Goal: Task Accomplishment & Management: Manage account settings

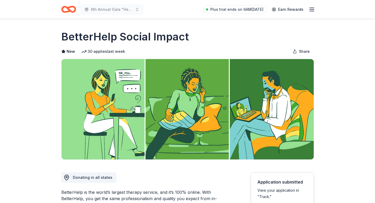
click at [69, 8] on icon "Home" at bounding box center [68, 9] width 15 height 12
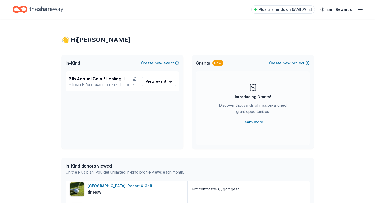
click at [36, 8] on icon "Home" at bounding box center [46, 9] width 34 height 11
click at [153, 81] on span "View event" at bounding box center [155, 81] width 21 height 6
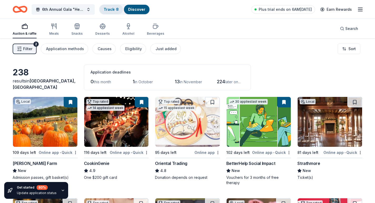
click at [107, 11] on link "Track · 8" at bounding box center [111, 9] width 15 height 4
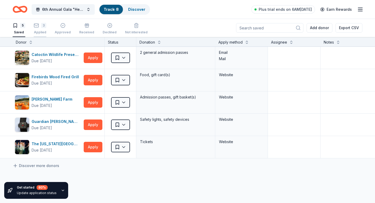
click at [39, 30] on div "3 Applied" at bounding box center [40, 29] width 13 height 12
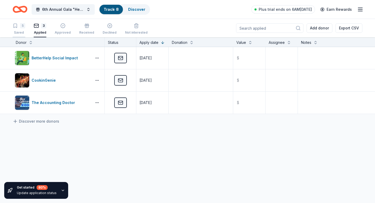
click at [19, 33] on div "Saved" at bounding box center [19, 33] width 13 height 4
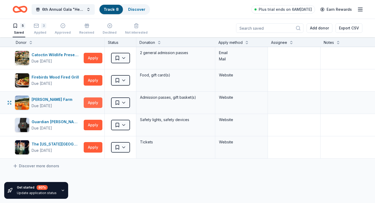
click at [91, 103] on button "Apply" at bounding box center [93, 103] width 19 height 11
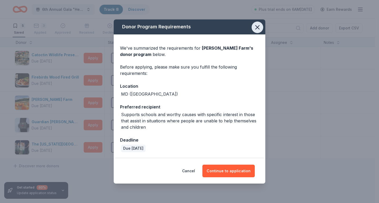
click at [258, 28] on icon "button" at bounding box center [257, 28] width 4 height 4
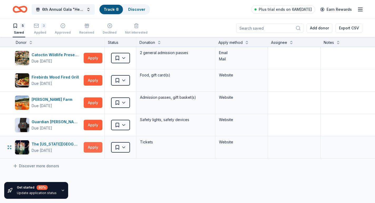
click at [93, 148] on button "Apply" at bounding box center [93, 147] width 19 height 11
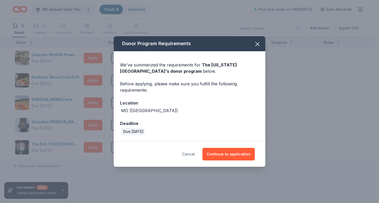
click at [188, 152] on button "Cancel" at bounding box center [188, 154] width 13 height 13
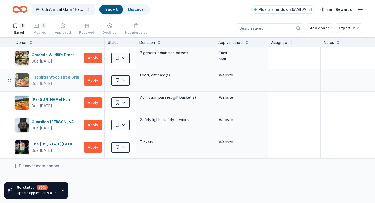
click at [47, 77] on div "Firebirds Wood Fired Grill" at bounding box center [56, 77] width 49 height 6
click at [37, 27] on icon "button" at bounding box center [36, 25] width 5 height 5
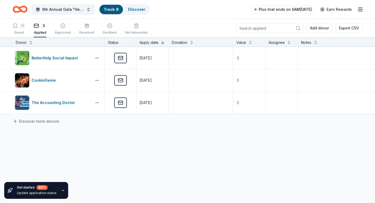
click at [281, 8] on span "Plus trial ends on 6AM[DATE]" at bounding box center [285, 9] width 53 height 6
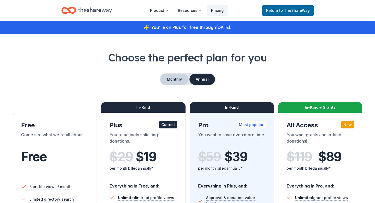
click at [172, 80] on button "Monthly" at bounding box center [174, 79] width 28 height 11
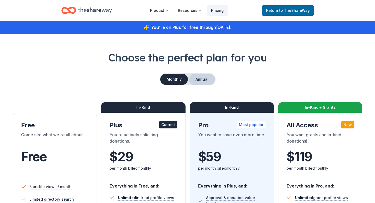
click at [201, 79] on button "Annual" at bounding box center [202, 79] width 26 height 11
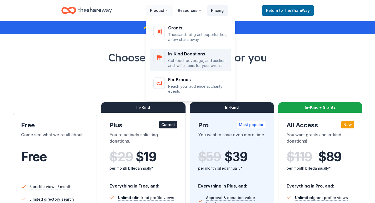
click at [176, 61] on p "Get food, beverage, and auction and raffle items for your events" at bounding box center [198, 63] width 60 height 10
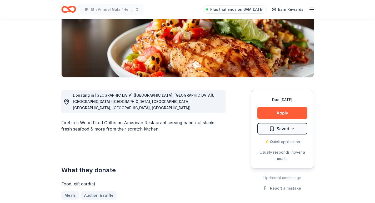
scroll to position [79, 0]
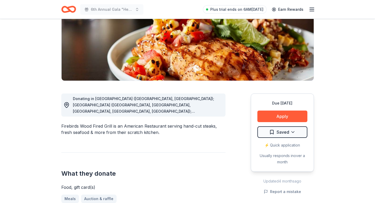
click at [97, 102] on div "Donating in [GEOGRAPHIC_DATA] ([GEOGRAPHIC_DATA], [GEOGRAPHIC_DATA]); [GEOGRAPH…" at bounding box center [147, 105] width 148 height 19
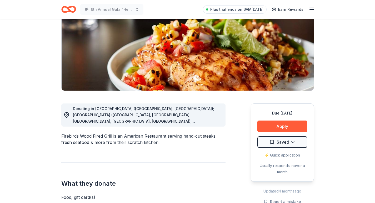
scroll to position [68, 0]
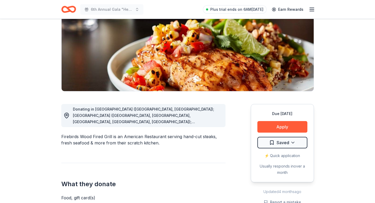
click at [77, 114] on span "Donating in [GEOGRAPHIC_DATA] ([GEOGRAPHIC_DATA], [GEOGRAPHIC_DATA]); [GEOGRAPH…" at bounding box center [143, 188] width 141 height 162
click at [196, 122] on span "Donating in [GEOGRAPHIC_DATA] ([GEOGRAPHIC_DATA], [GEOGRAPHIC_DATA]); [GEOGRAPH…" at bounding box center [143, 188] width 141 height 162
click at [214, 123] on span "Donating in [GEOGRAPHIC_DATA] ([GEOGRAPHIC_DATA], [GEOGRAPHIC_DATA]); [GEOGRAPH…" at bounding box center [143, 188] width 141 height 162
click at [231, 8] on span "Plus trial ends on 6AM[DATE]" at bounding box center [236, 9] width 53 height 6
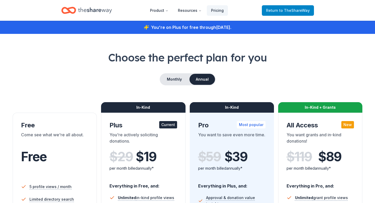
click at [277, 9] on span "Return to TheShareWay" at bounding box center [288, 10] width 44 height 6
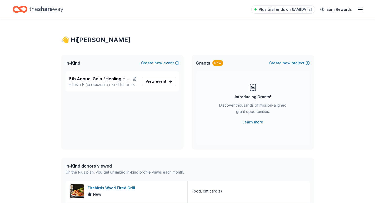
click at [358, 8] on icon "button" at bounding box center [360, 9] width 6 height 6
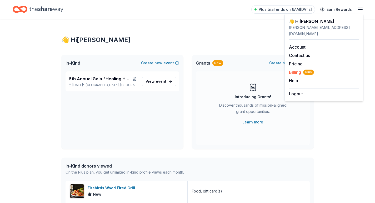
click at [291, 69] on span "Billing Plus" at bounding box center [301, 72] width 25 height 6
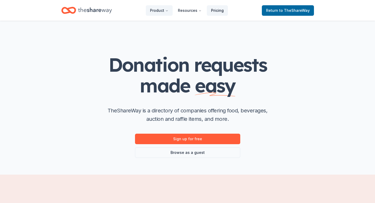
click at [216, 11] on link "Pricing" at bounding box center [217, 10] width 21 height 11
